Goal: Information Seeking & Learning: Learn about a topic

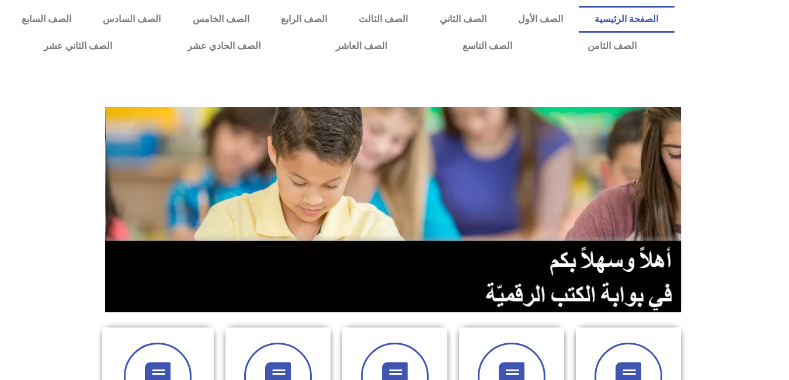
scroll to position [234, 0]
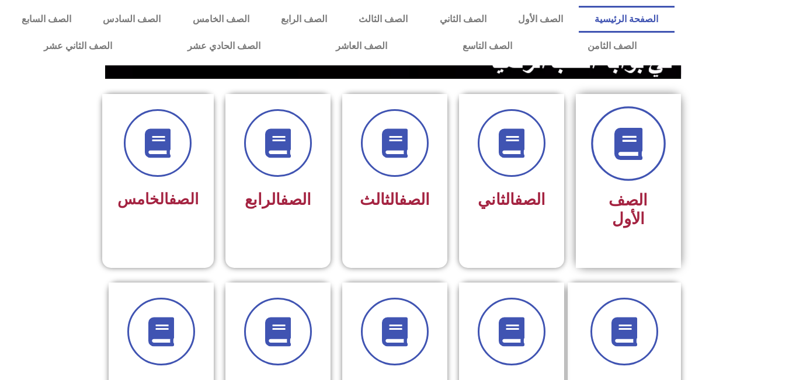
click at [614, 157] on icon at bounding box center [628, 144] width 32 height 32
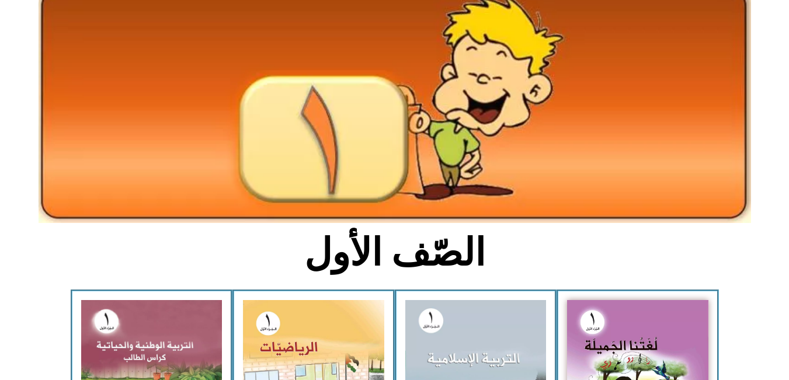
scroll to position [292, 0]
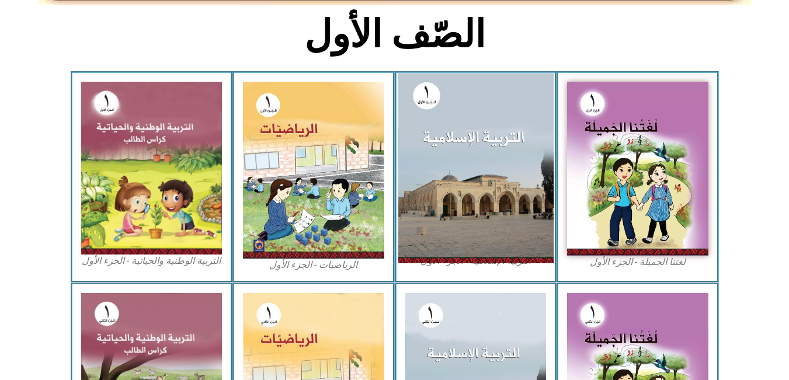
click at [491, 203] on img at bounding box center [475, 168] width 155 height 190
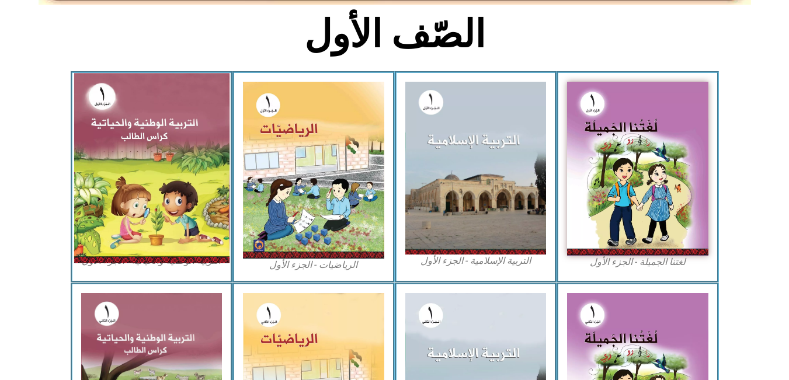
click at [159, 165] on img at bounding box center [151, 168] width 155 height 190
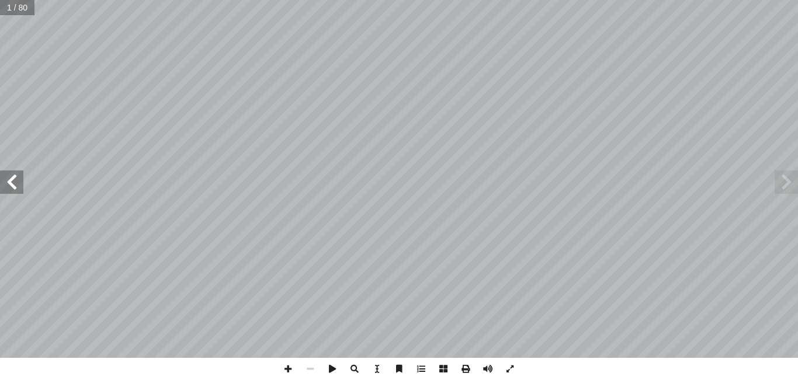
click at [6, 180] on span at bounding box center [11, 182] width 23 height 23
click at [792, 183] on span at bounding box center [785, 182] width 23 height 23
click at [11, 191] on span at bounding box center [11, 182] width 23 height 23
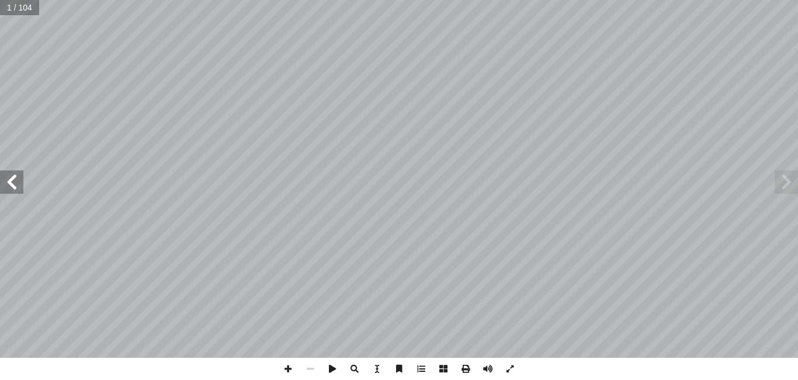
click at [11, 191] on span at bounding box center [11, 182] width 23 height 23
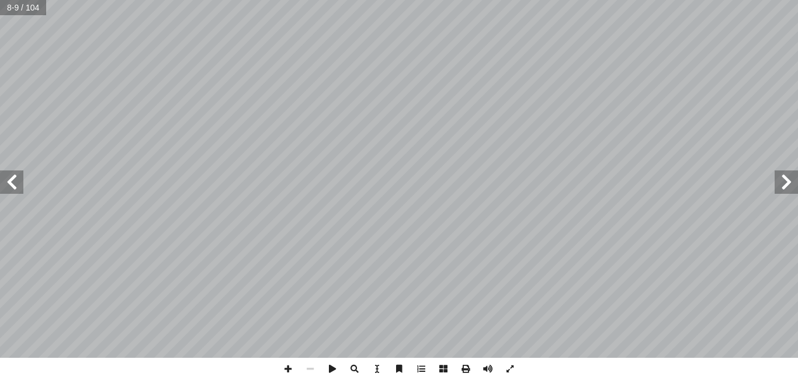
click at [11, 191] on span at bounding box center [11, 182] width 23 height 23
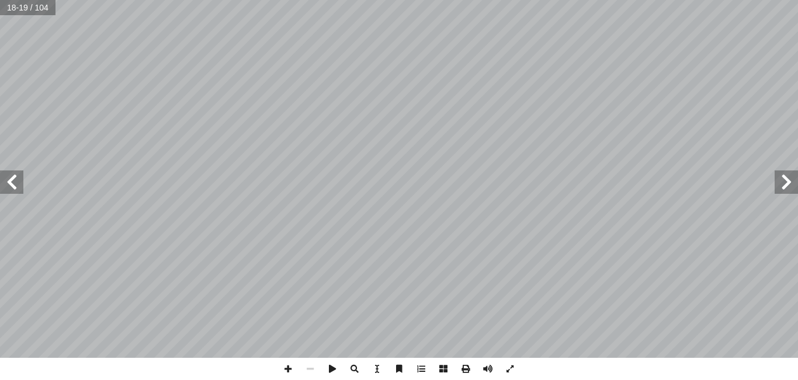
click at [11, 191] on span at bounding box center [11, 182] width 23 height 23
click at [11, 183] on span at bounding box center [11, 182] width 23 height 23
click at [18, 187] on span at bounding box center [11, 182] width 23 height 23
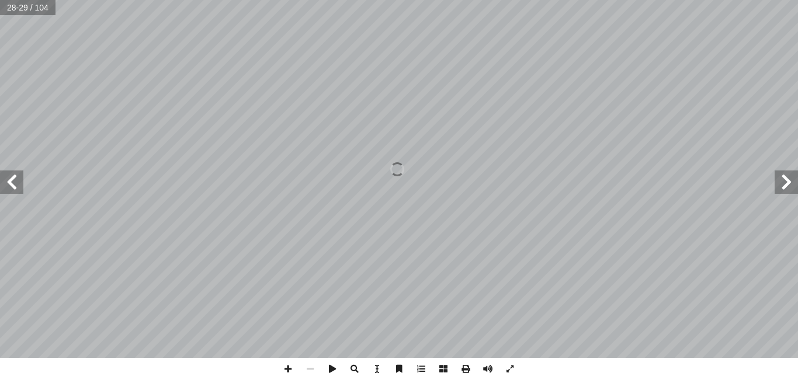
click at [0, 189] on span at bounding box center [11, 182] width 23 height 23
